Goal: Task Accomplishment & Management: Use online tool/utility

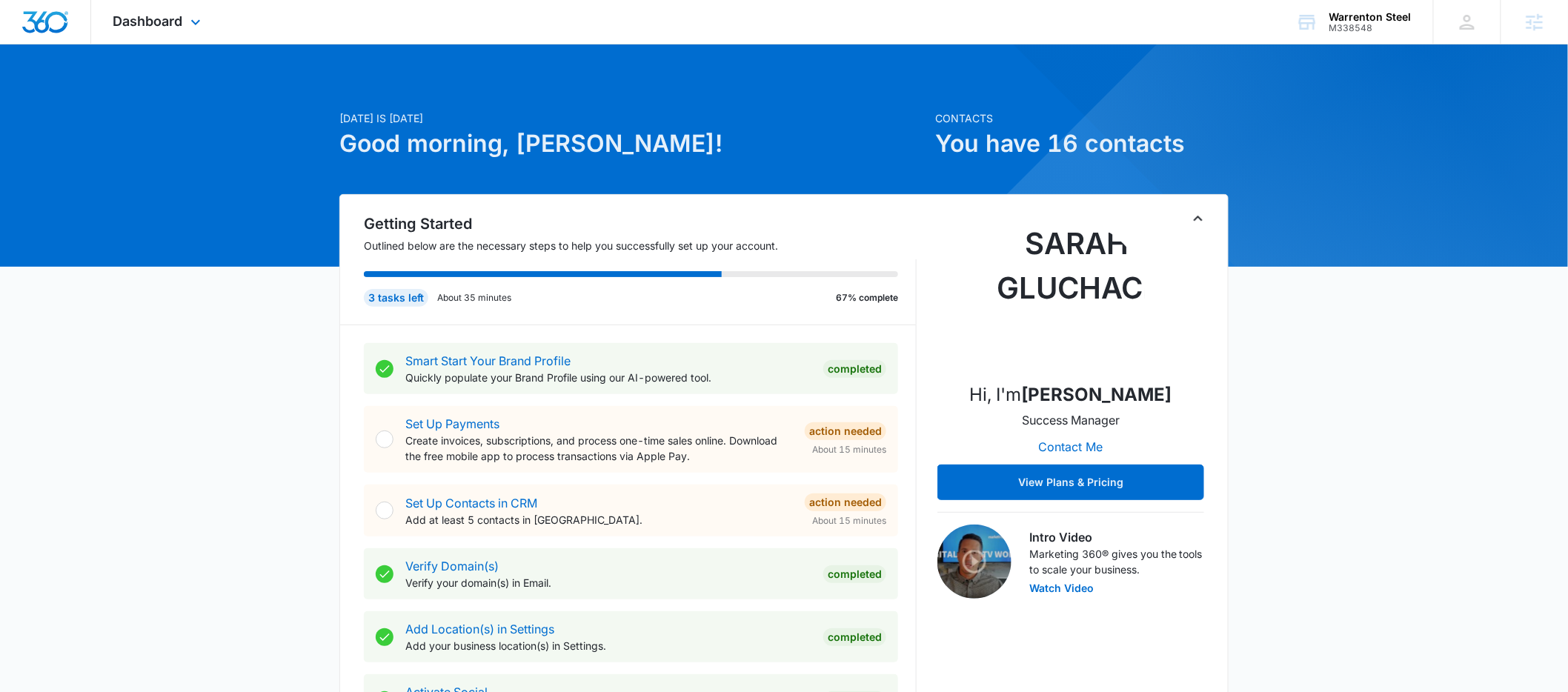
click at [183, 27] on div "Dashboard Apps Reputation Forms CRM Email Social Payments POS Content Ads Intel…" at bounding box center [159, 22] width 135 height 43
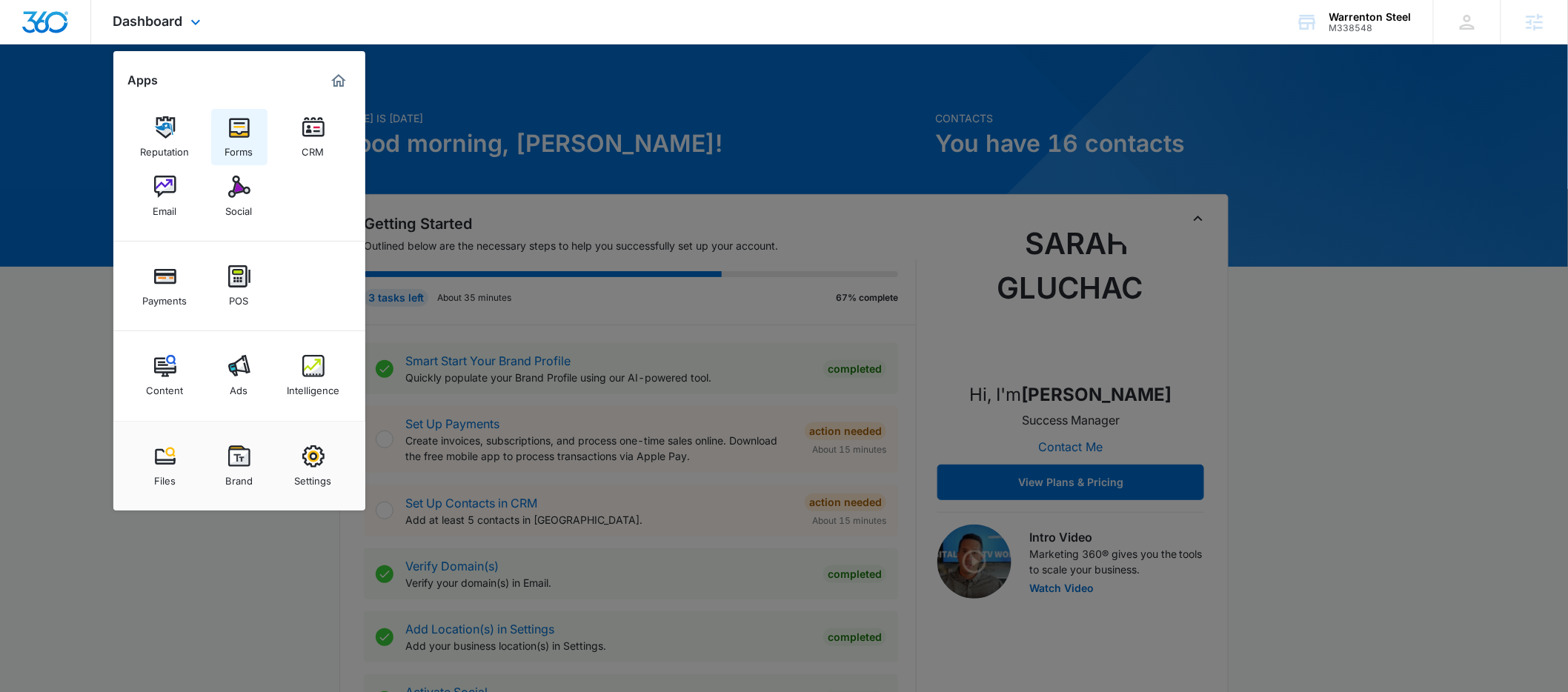
click at [231, 134] on img at bounding box center [240, 128] width 23 height 23
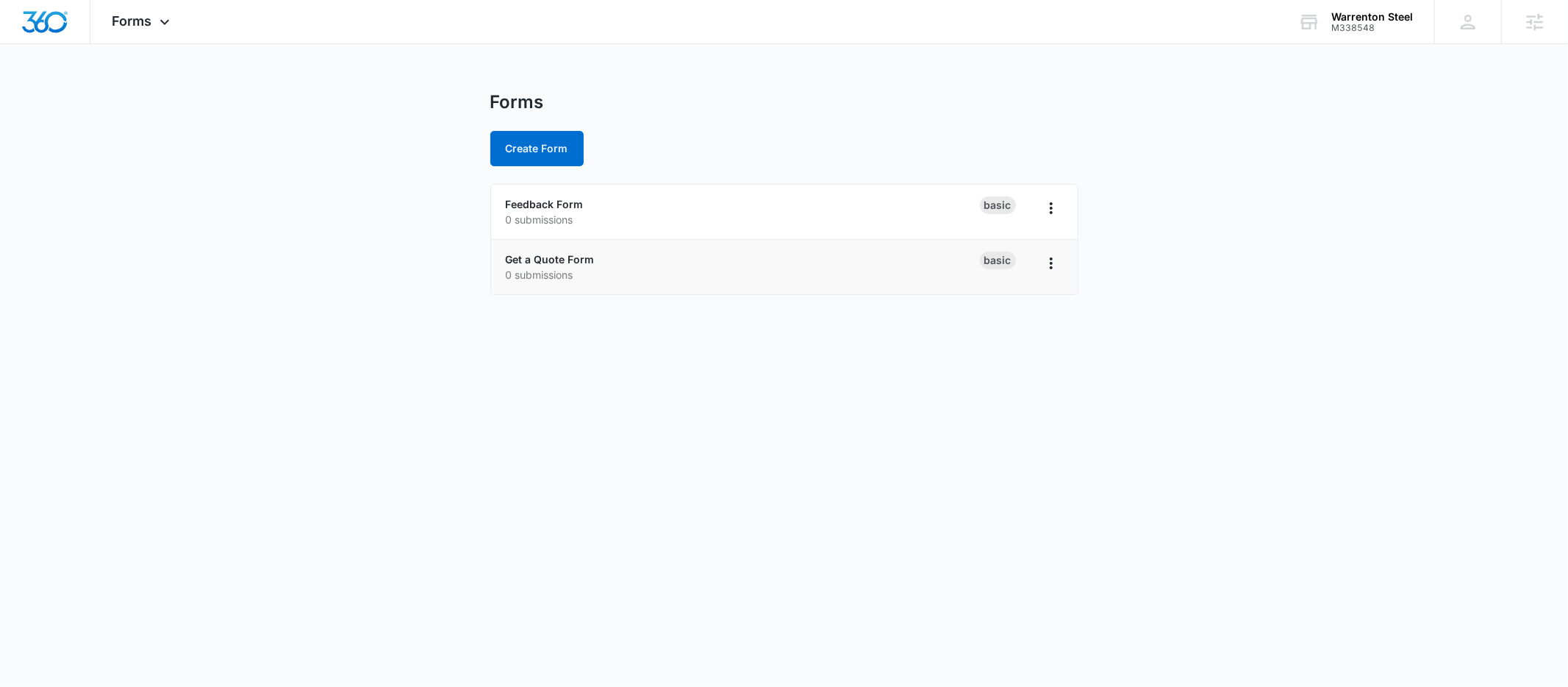
drag, startPoint x: 264, startPoint y: 319, endPoint x: 516, endPoint y: 291, distance: 253.6
click at [264, 319] on body "Forms Apps Reputation Forms CRM Email Social Payments POS Content Ads Intellige…" at bounding box center [784, 344] width 1568 height 687
click at [518, 260] on link "Get a Quote Form" at bounding box center [550, 259] width 89 height 12
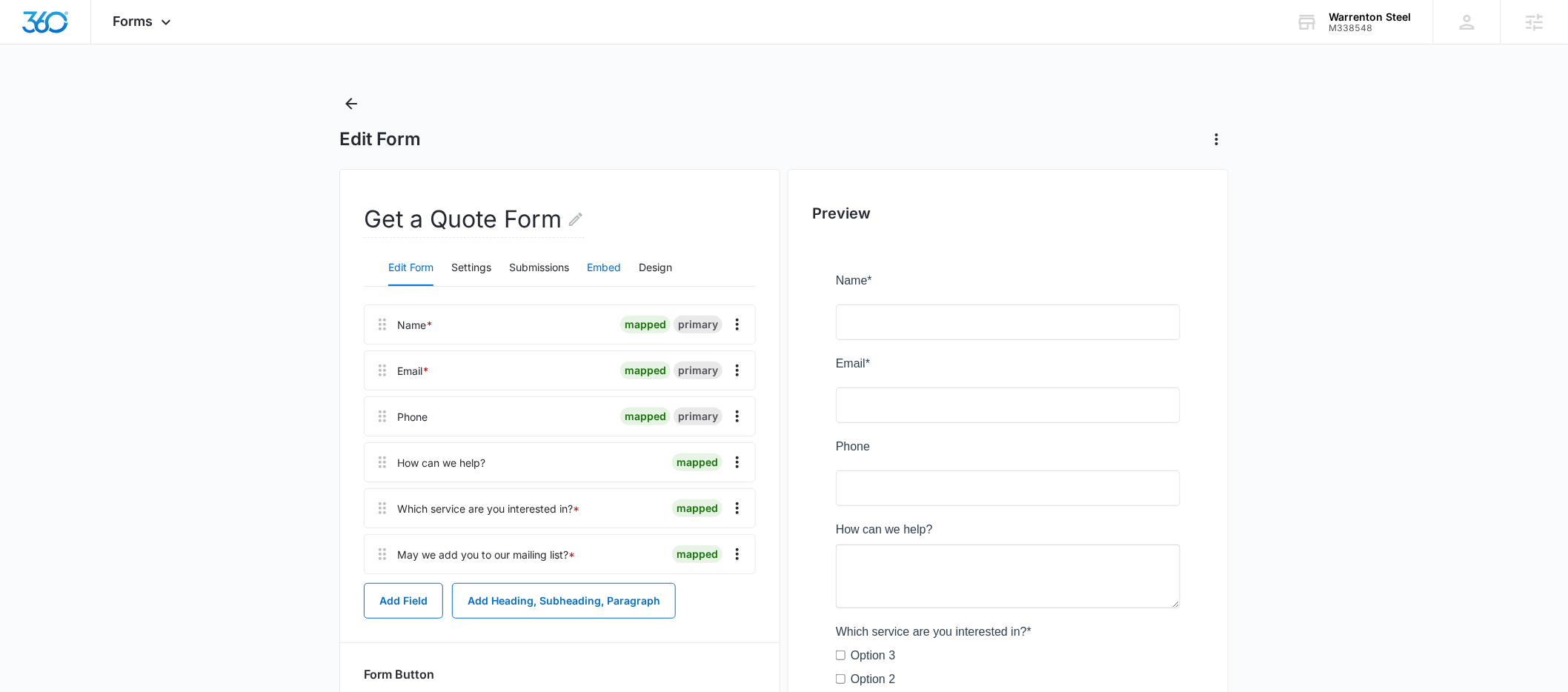
click at [600, 262] on button "Embed" at bounding box center [604, 268] width 34 height 36
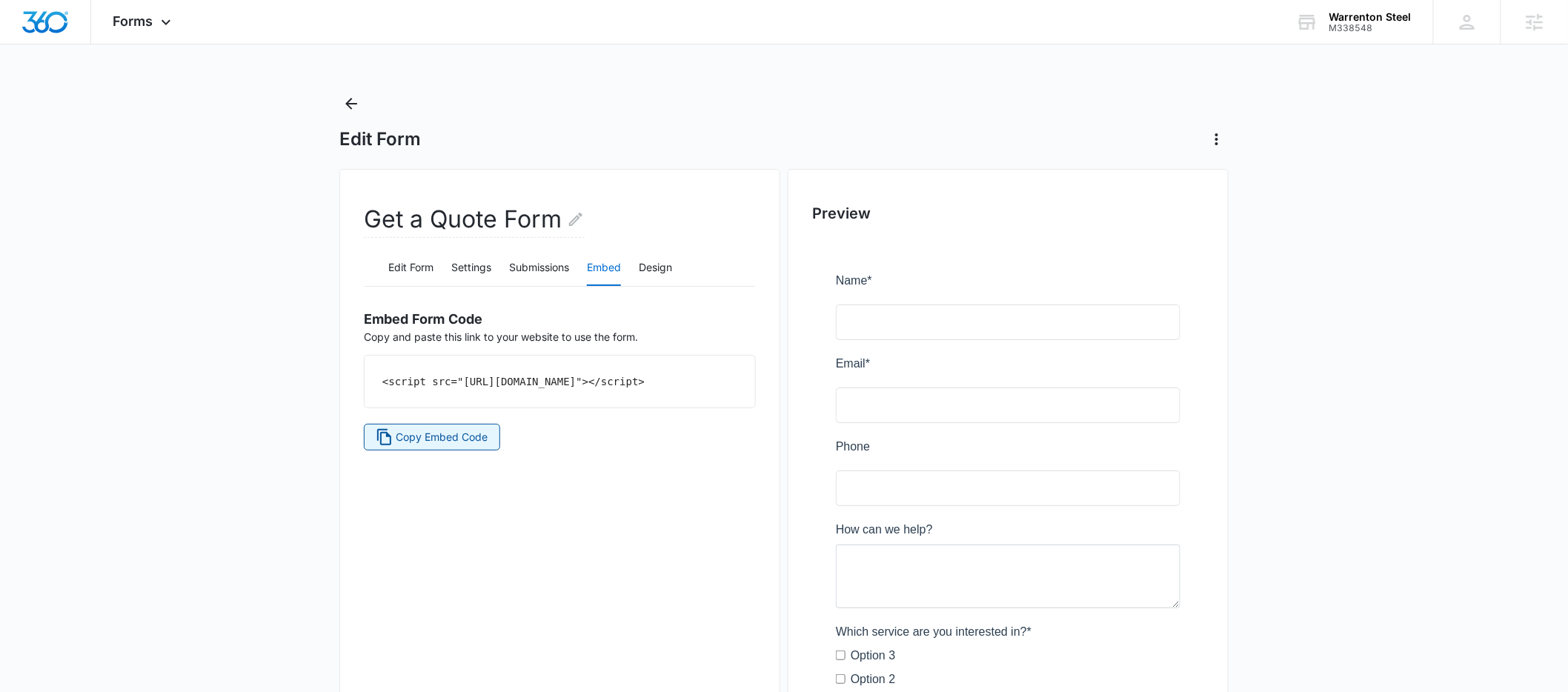
click at [463, 445] on span "Copy Embed Code" at bounding box center [442, 436] width 92 height 16
